Goal: Task Accomplishment & Management: Manage account settings

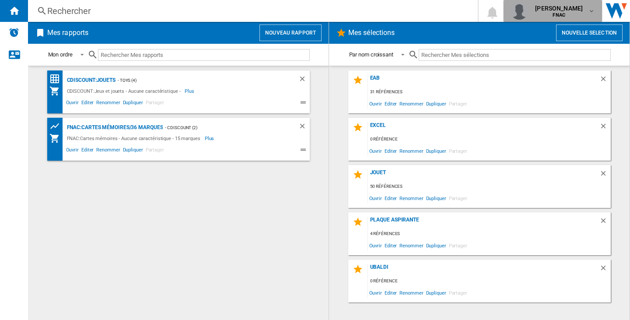
click at [553, 12] on b "FNAC" at bounding box center [559, 15] width 13 height 6
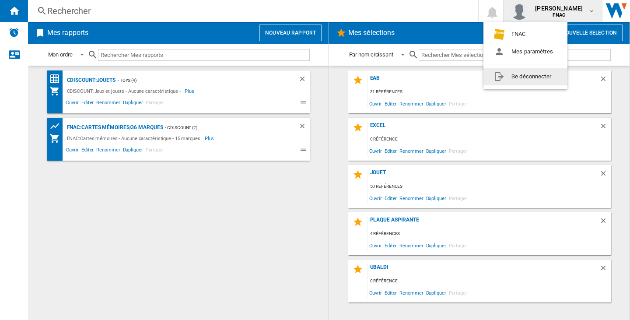
click at [544, 79] on button "Se déconnecter" at bounding box center [526, 77] width 84 height 18
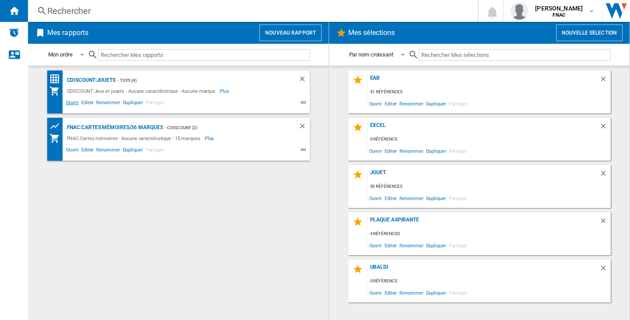
click at [79, 99] on span "Ouvrir" at bounding box center [72, 104] width 15 height 11
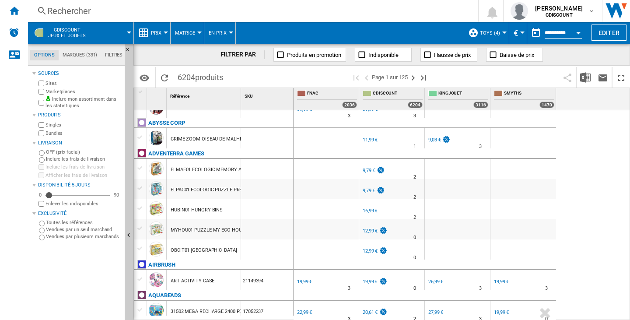
scroll to position [88, 0]
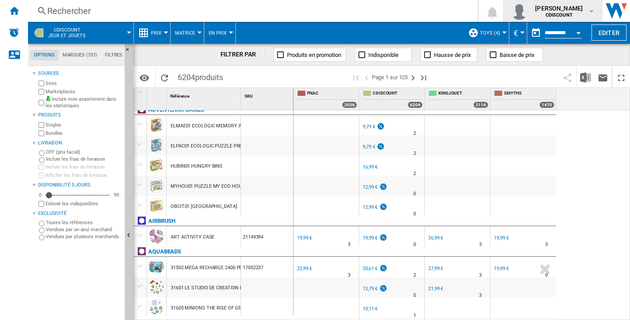
click at [537, 11] on span "felana lilia raharivololona" at bounding box center [559, 8] width 48 height 9
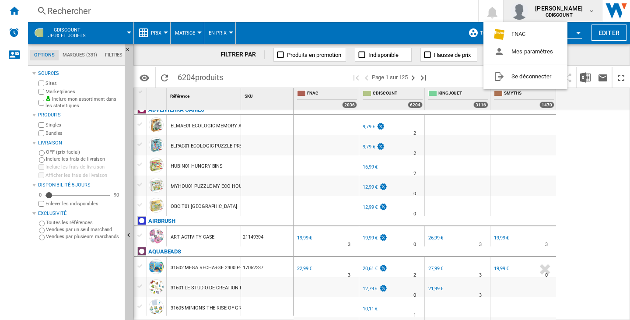
click at [427, 42] on md-backdrop at bounding box center [315, 160] width 630 height 320
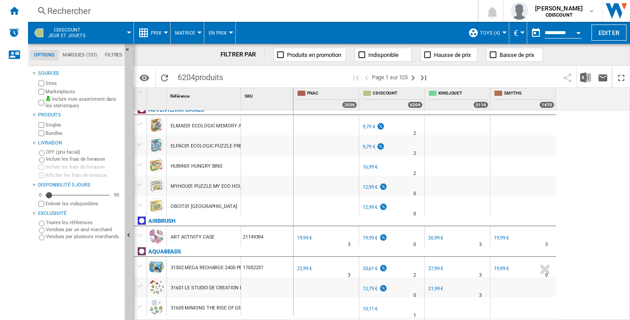
click at [483, 33] on span "Toys (4)" at bounding box center [490, 33] width 20 height 6
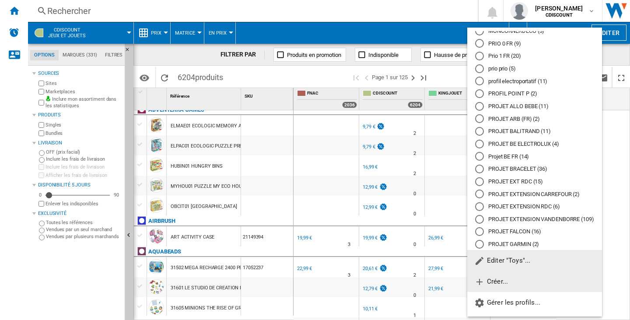
scroll to position [306, 0]
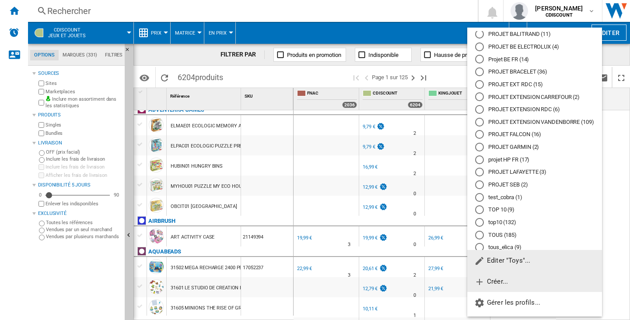
click at [514, 279] on button "Créer..." at bounding box center [535, 281] width 135 height 21
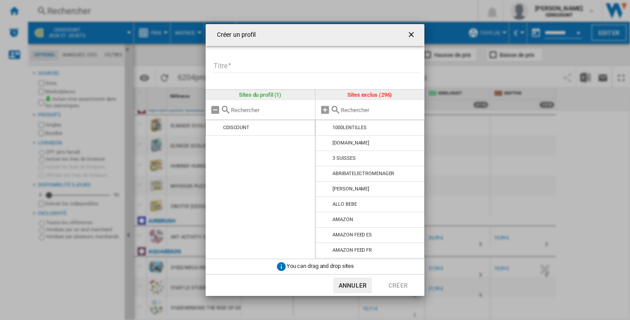
click at [273, 70] on input "Titre" at bounding box center [316, 66] width 207 height 13
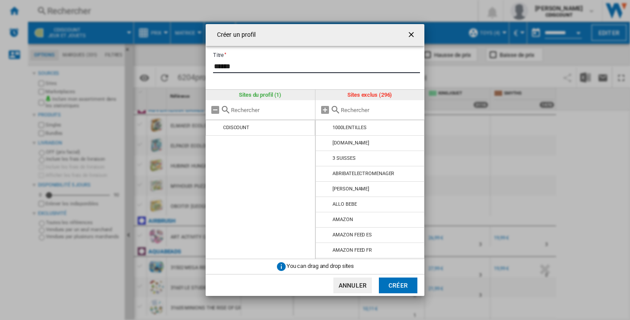
click at [232, 69] on input "******" at bounding box center [316, 66] width 207 height 13
type input "******"
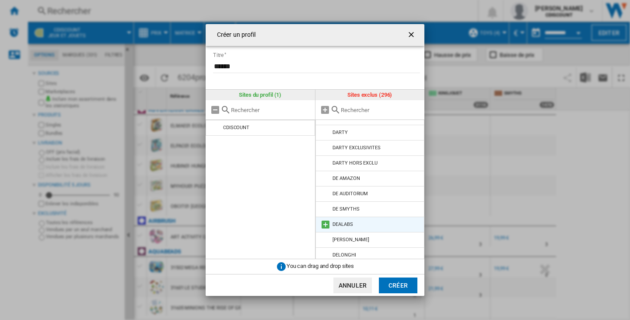
scroll to position [4121, 0]
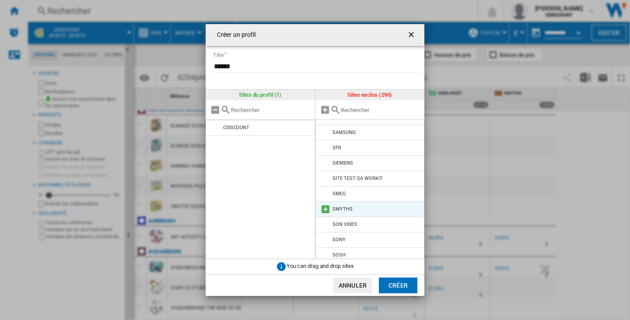
click at [325, 204] on md-icon at bounding box center [326, 209] width 11 height 11
click at [403, 286] on button "Créer" at bounding box center [398, 286] width 39 height 16
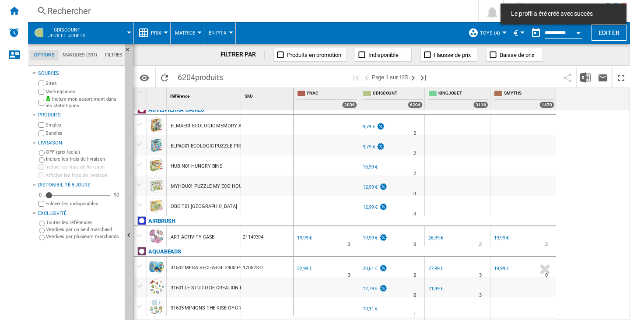
click at [485, 31] on span "Toys (4)" at bounding box center [490, 33] width 20 height 6
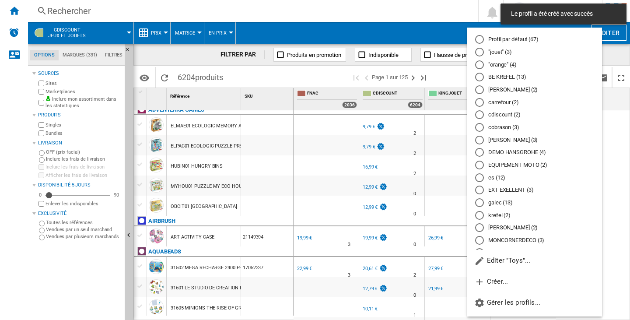
scroll to position [343, 0]
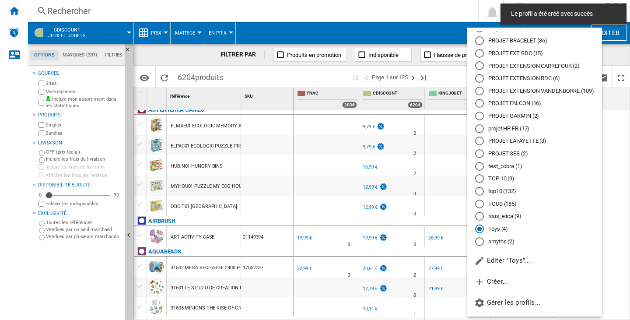
click at [483, 239] on div "smyths (2)" at bounding box center [480, 241] width 9 height 9
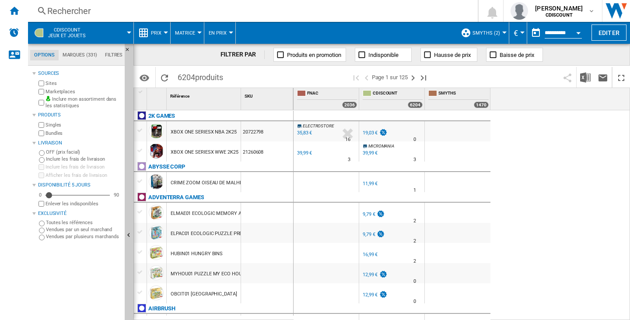
click at [598, 161] on div "ELECTROSTORE 0.0 % 35,83 € % N/A 16 ELECTROSTORE FR CDISCOUNT -46.9 % 19,03 €" at bounding box center [462, 215] width 337 height 210
click at [546, 13] on b "CDISCOUNT" at bounding box center [559, 15] width 27 height 6
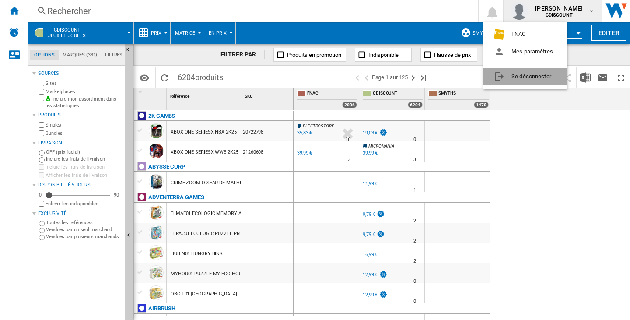
click at [544, 77] on button "Se déconnecter" at bounding box center [526, 77] width 84 height 18
